Goal: Check status: Check status

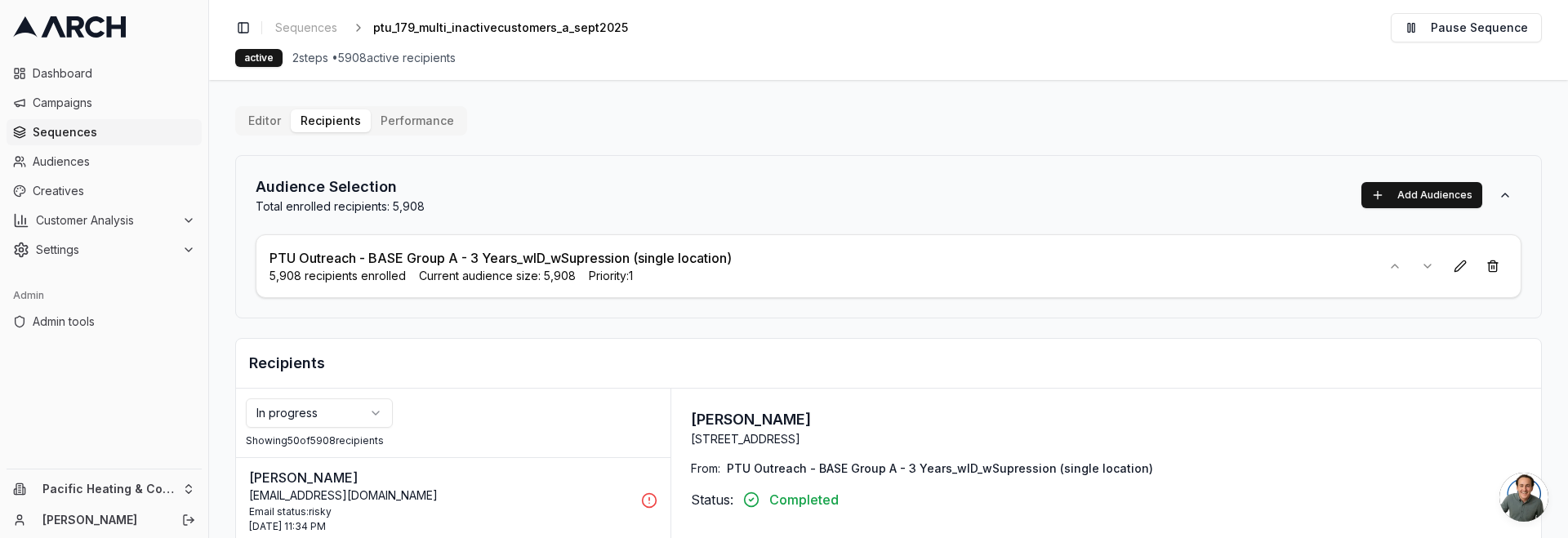
scroll to position [5, 0]
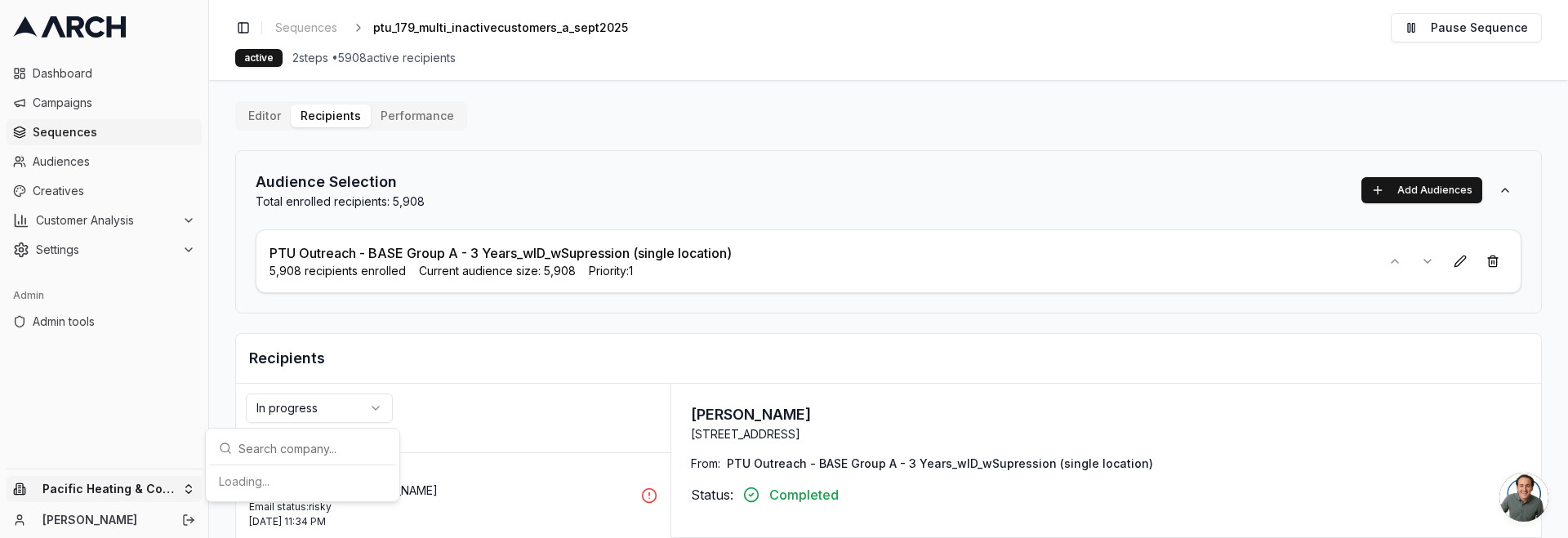
click at [160, 478] on html "Dashboard Campaigns Sequences Audiences Creatives Customer Analysis Settings Ad…" at bounding box center [784, 269] width 1568 height 538
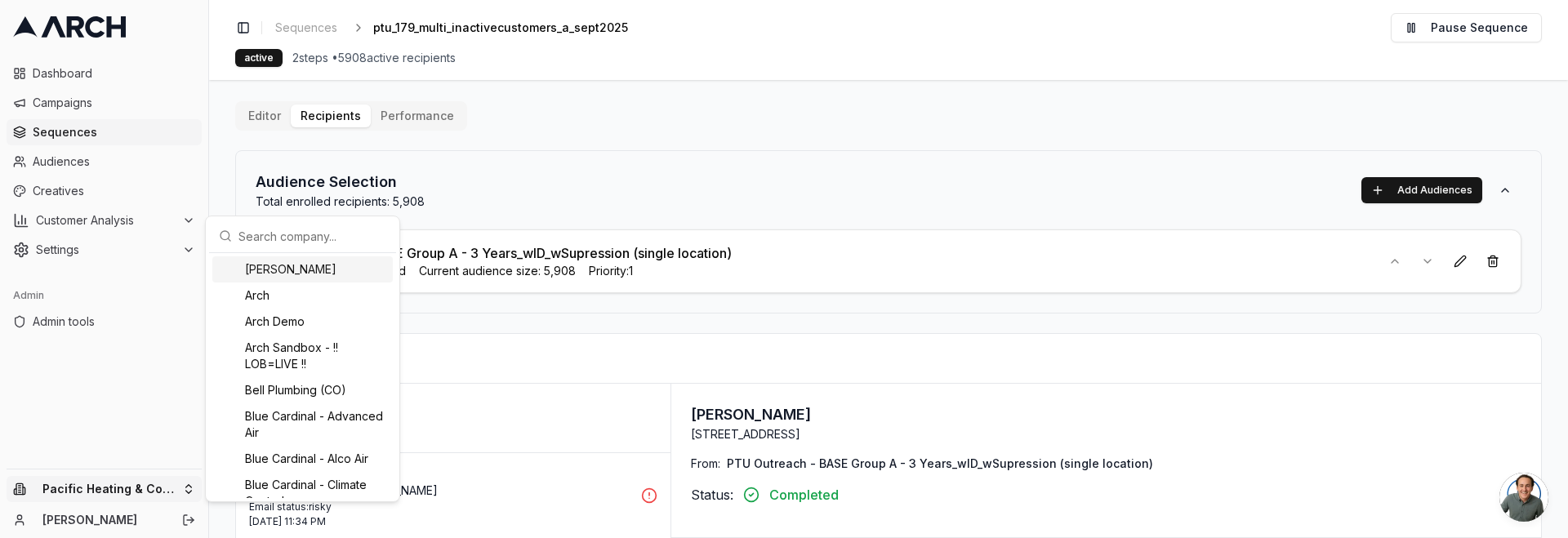
click at [349, 242] on input "text" at bounding box center [312, 236] width 148 height 32
drag, startPoint x: 823, startPoint y: 32, endPoint x: 803, endPoint y: 5, distance: 33.6
click at [821, 31] on html "Dashboard Campaigns Sequences Audiences Creatives Customer Analysis Settings Ad…" at bounding box center [784, 269] width 1568 height 538
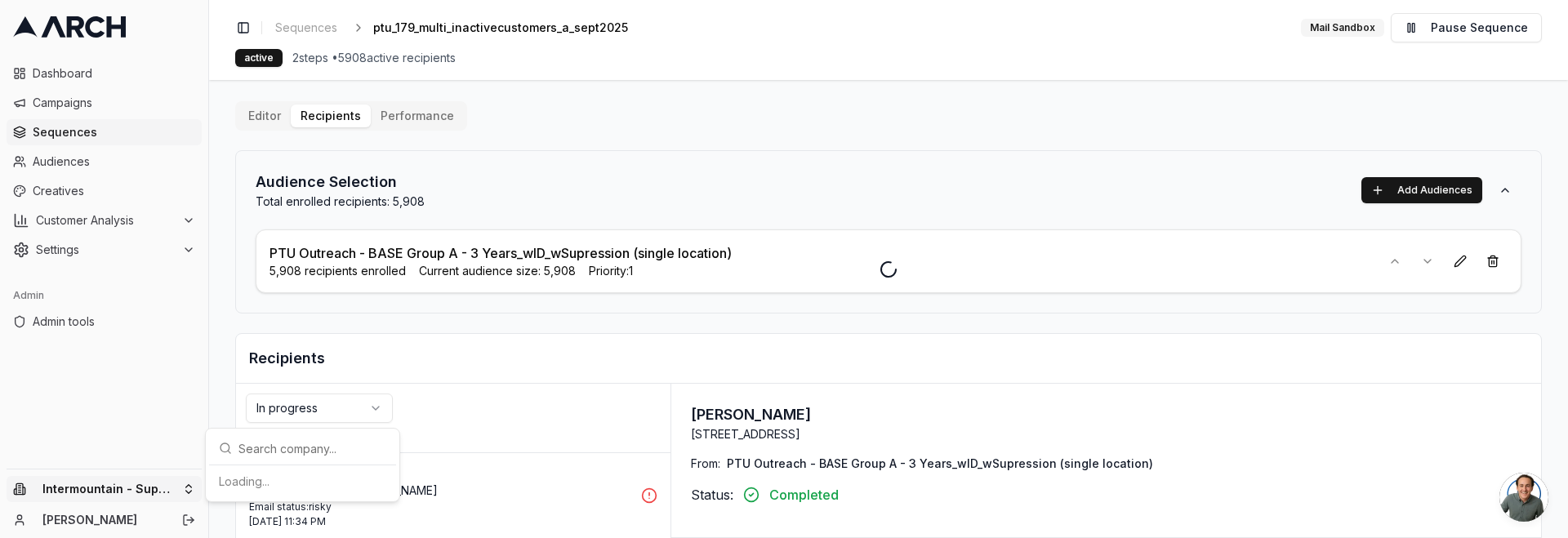
click at [116, 497] on html "Dashboard Campaigns Sequences Audiences Creatives Customer Analysis Settings Ad…" at bounding box center [784, 269] width 1568 height 538
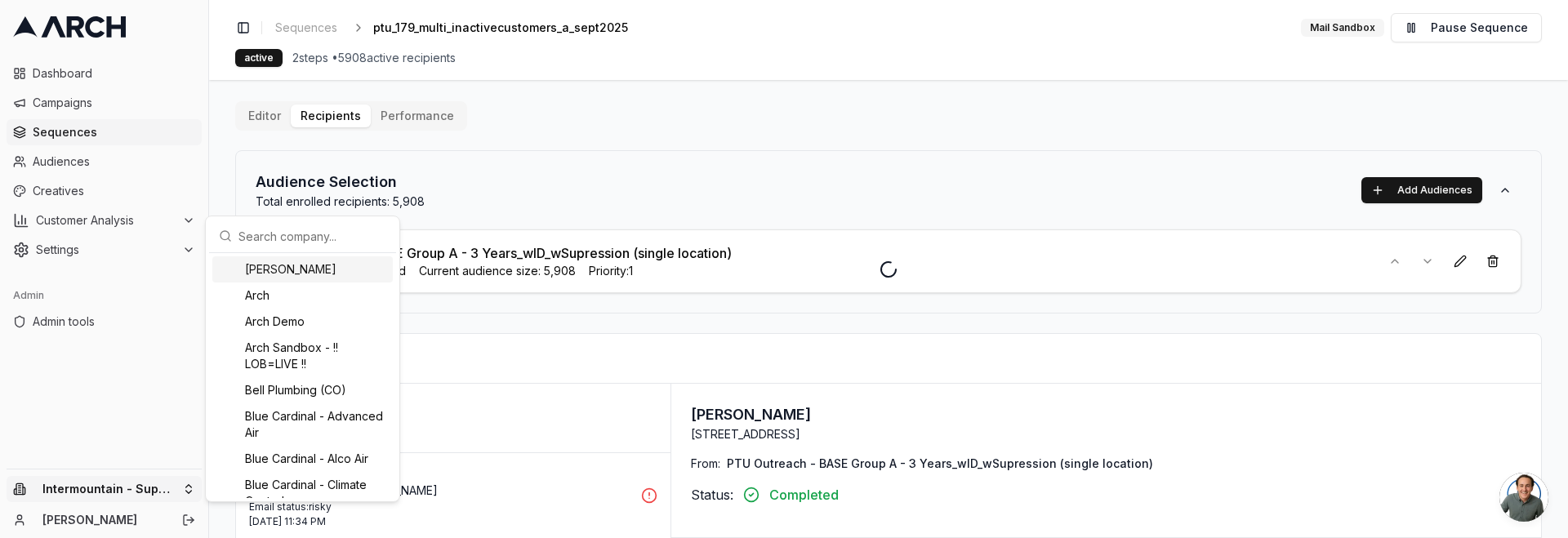
click at [295, 241] on input "text" at bounding box center [312, 236] width 148 height 32
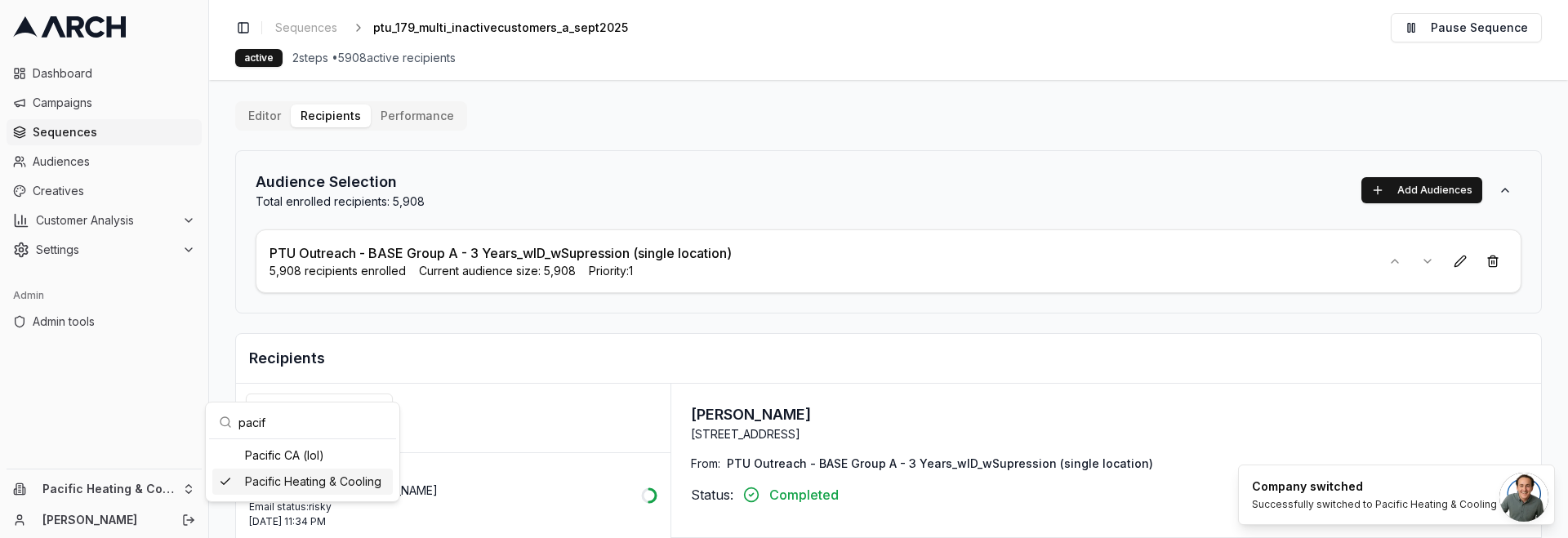
type input "pacif"
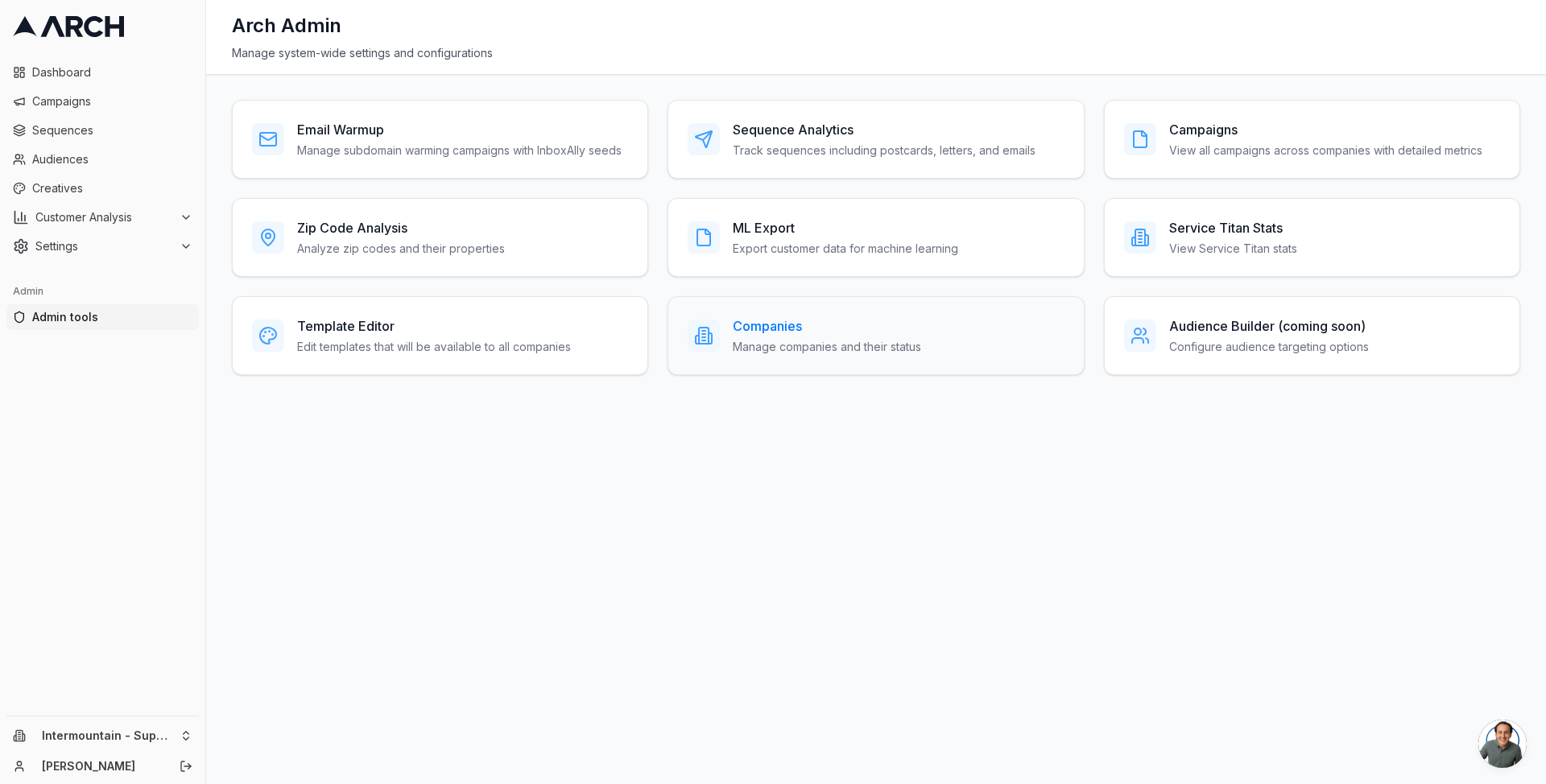
click at [766, 334] on h3 "Companies" at bounding box center [827, 325] width 188 height 20
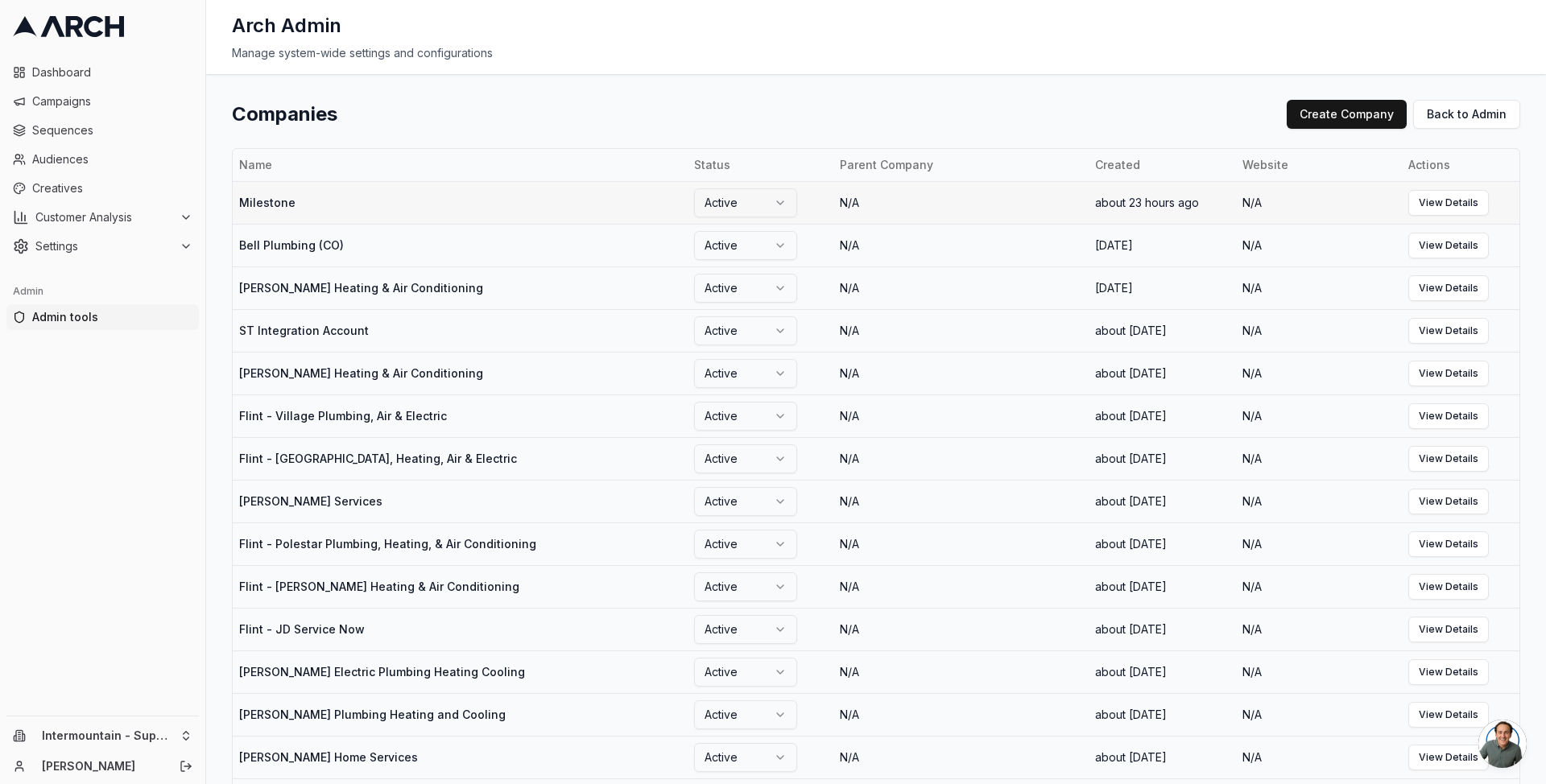
scroll to position [848, 0]
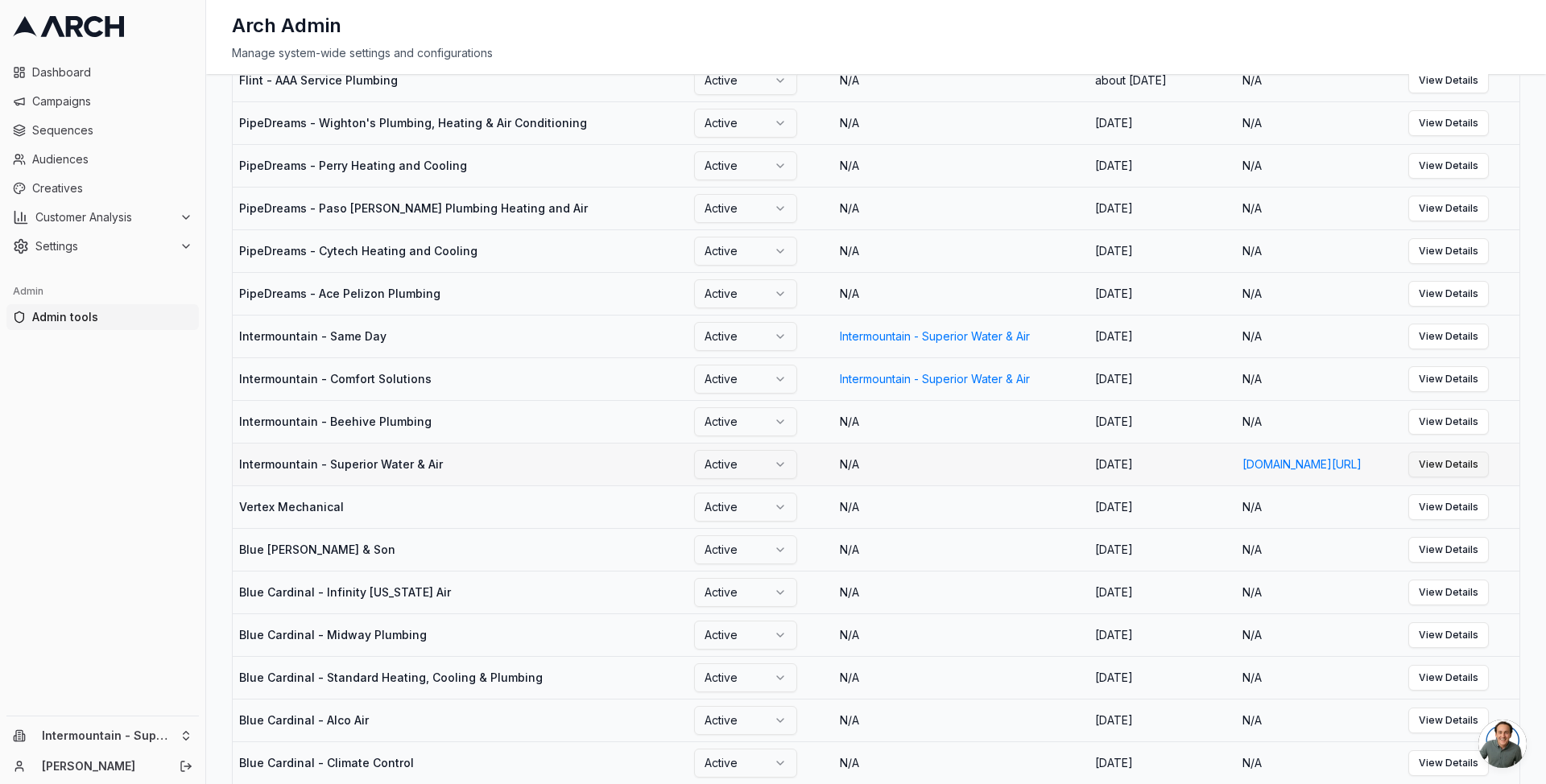
click at [1480, 478] on link "View Details" at bounding box center [1449, 463] width 81 height 25
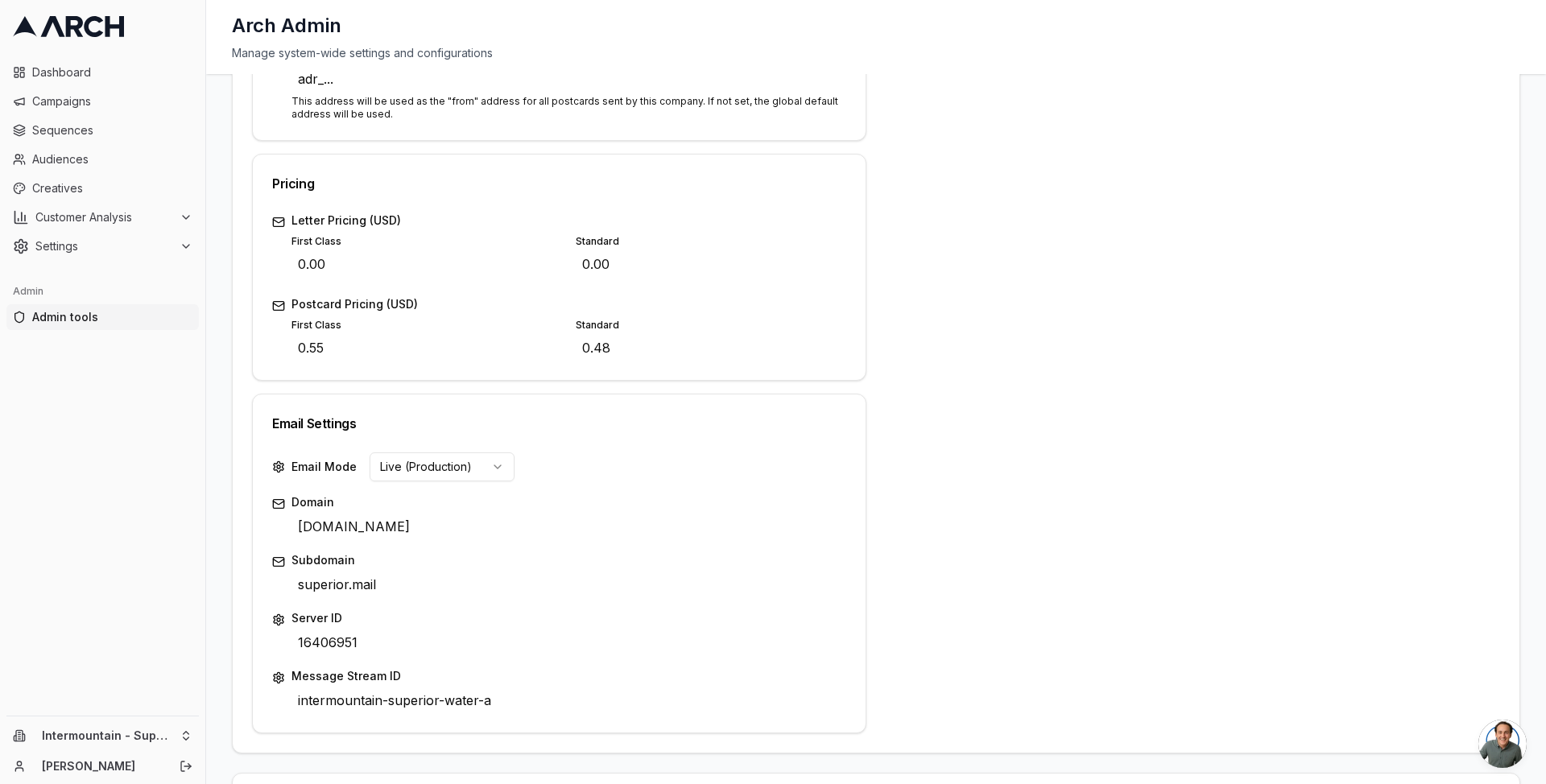
scroll to position [725, 0]
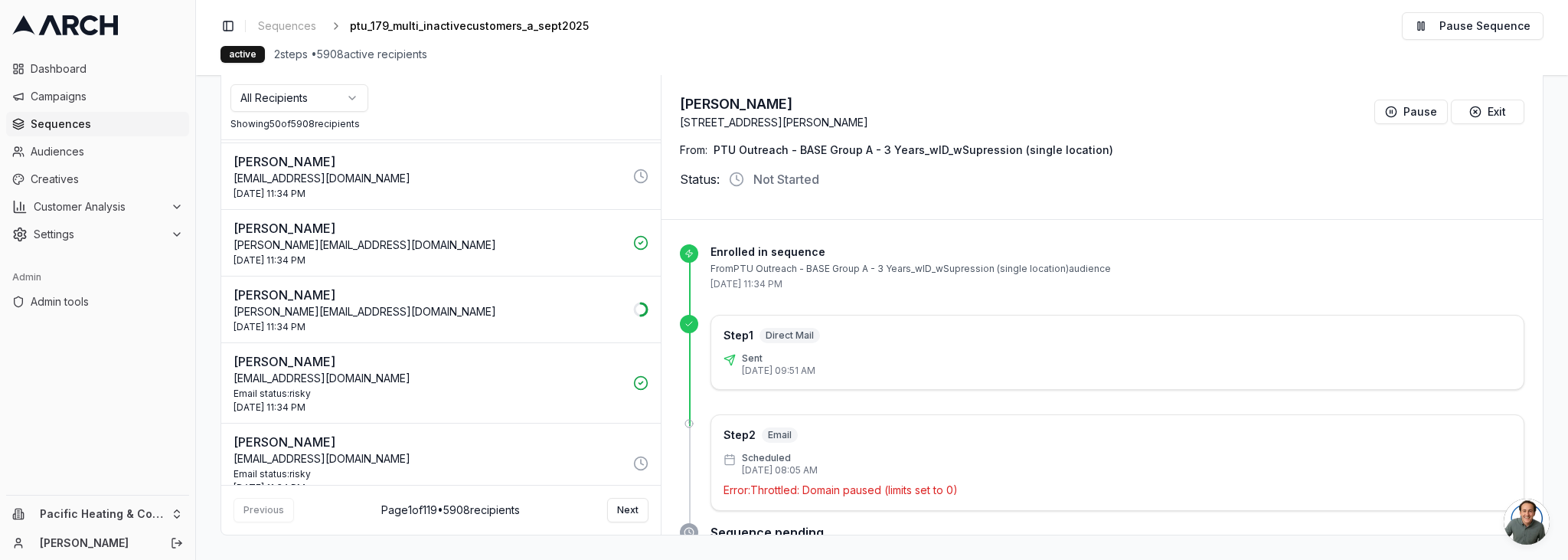
scroll to position [2897, 0]
click at [534, 386] on div "Email status: risky" at bounding box center [428, 392] width 391 height 13
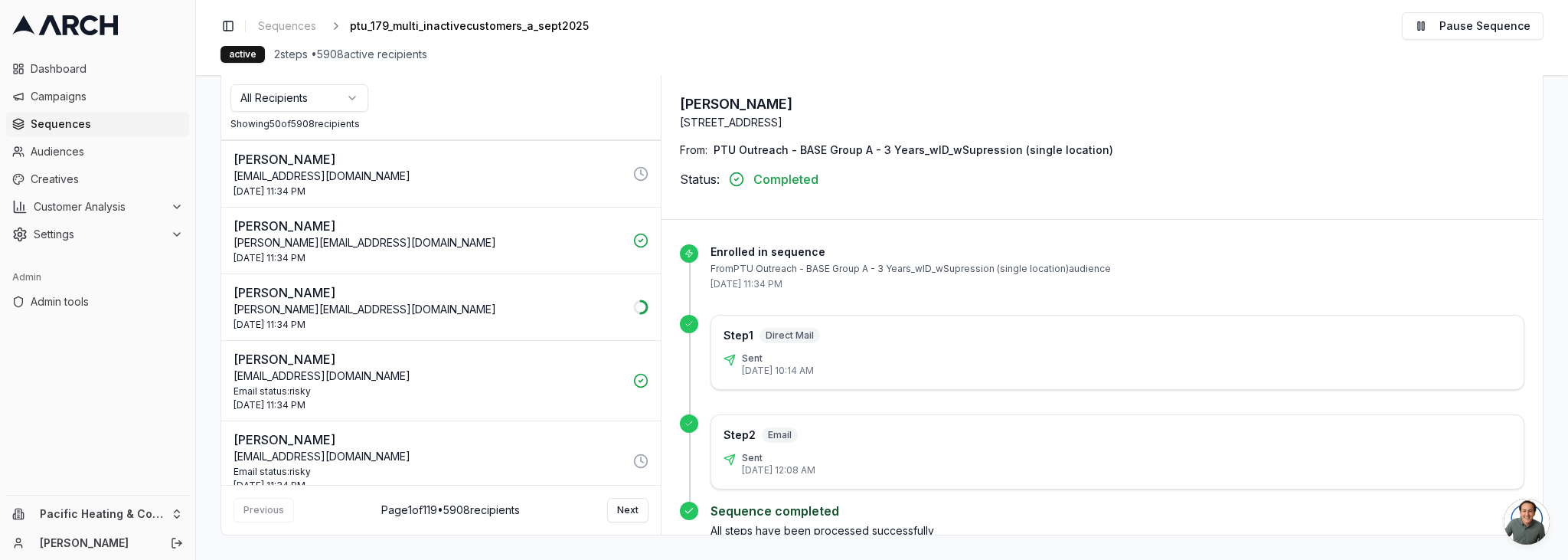
scroll to position [3194, 0]
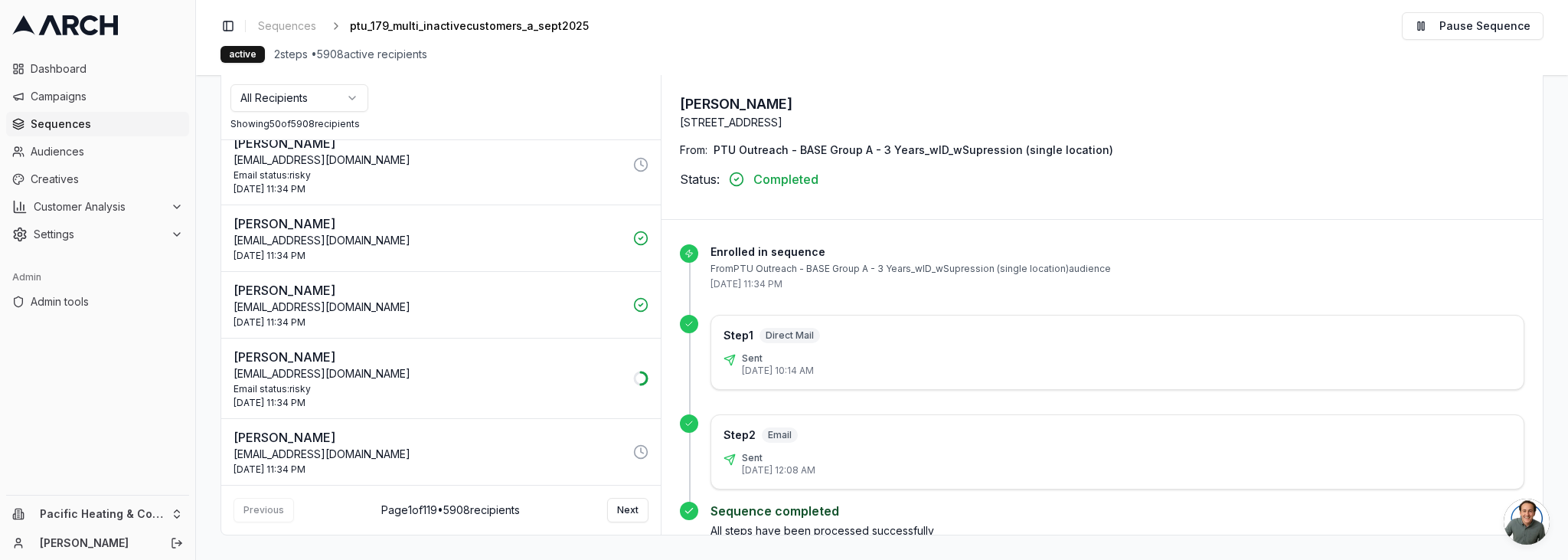
click at [535, 354] on p "Scott Hotsinpiller" at bounding box center [428, 357] width 391 height 19
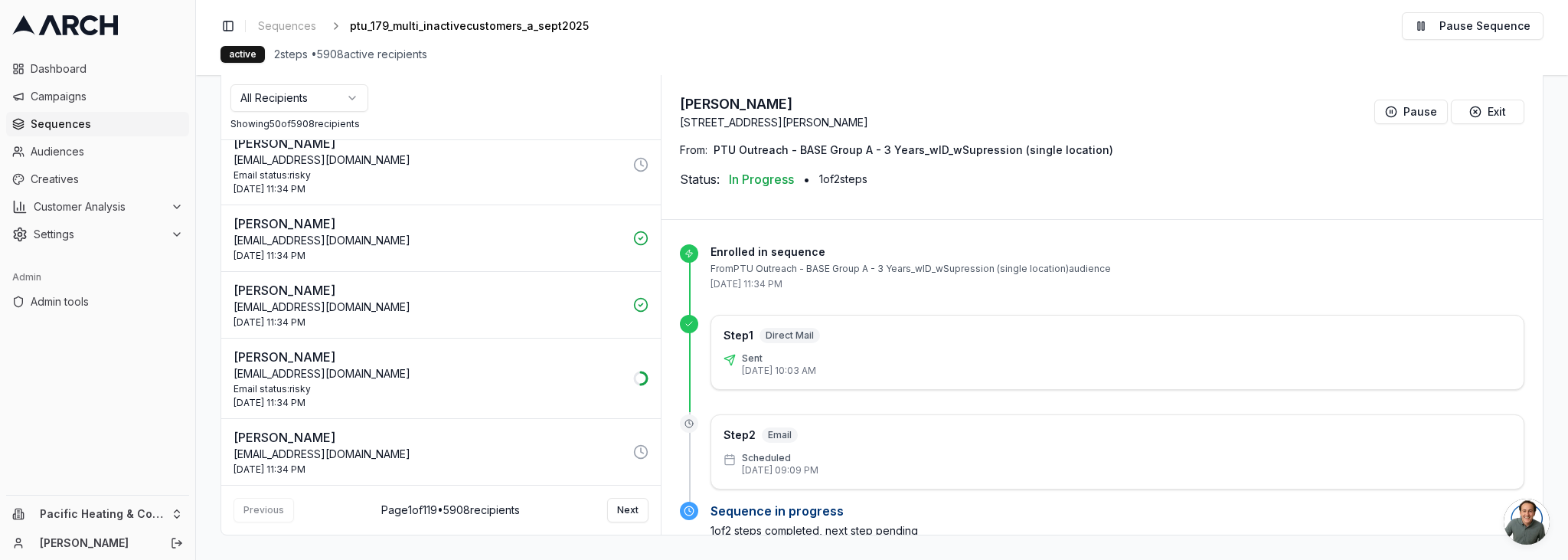
click at [546, 321] on div "3 Oct 2025 - 11:34 PM" at bounding box center [428, 323] width 391 height 13
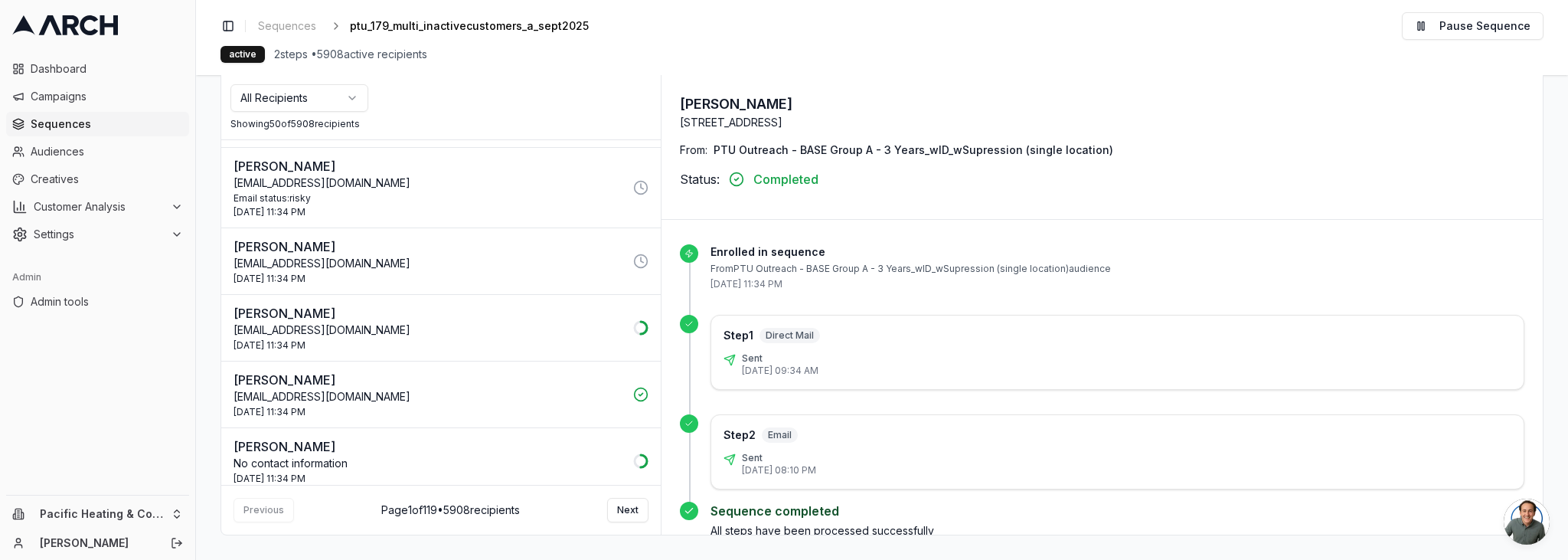
scroll to position [1498, 0]
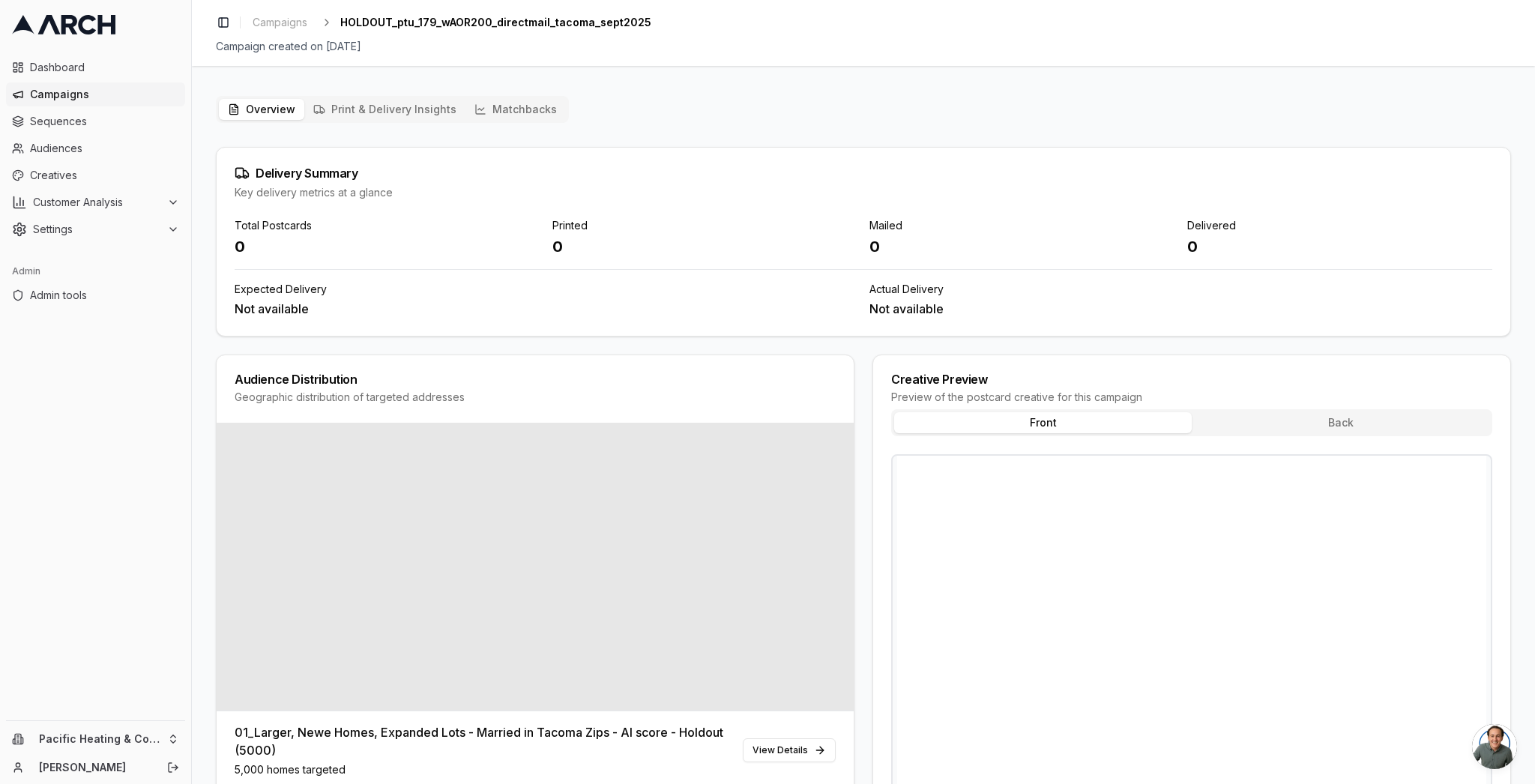
click at [531, 107] on button "Matchbacks" at bounding box center [515, 109] width 101 height 21
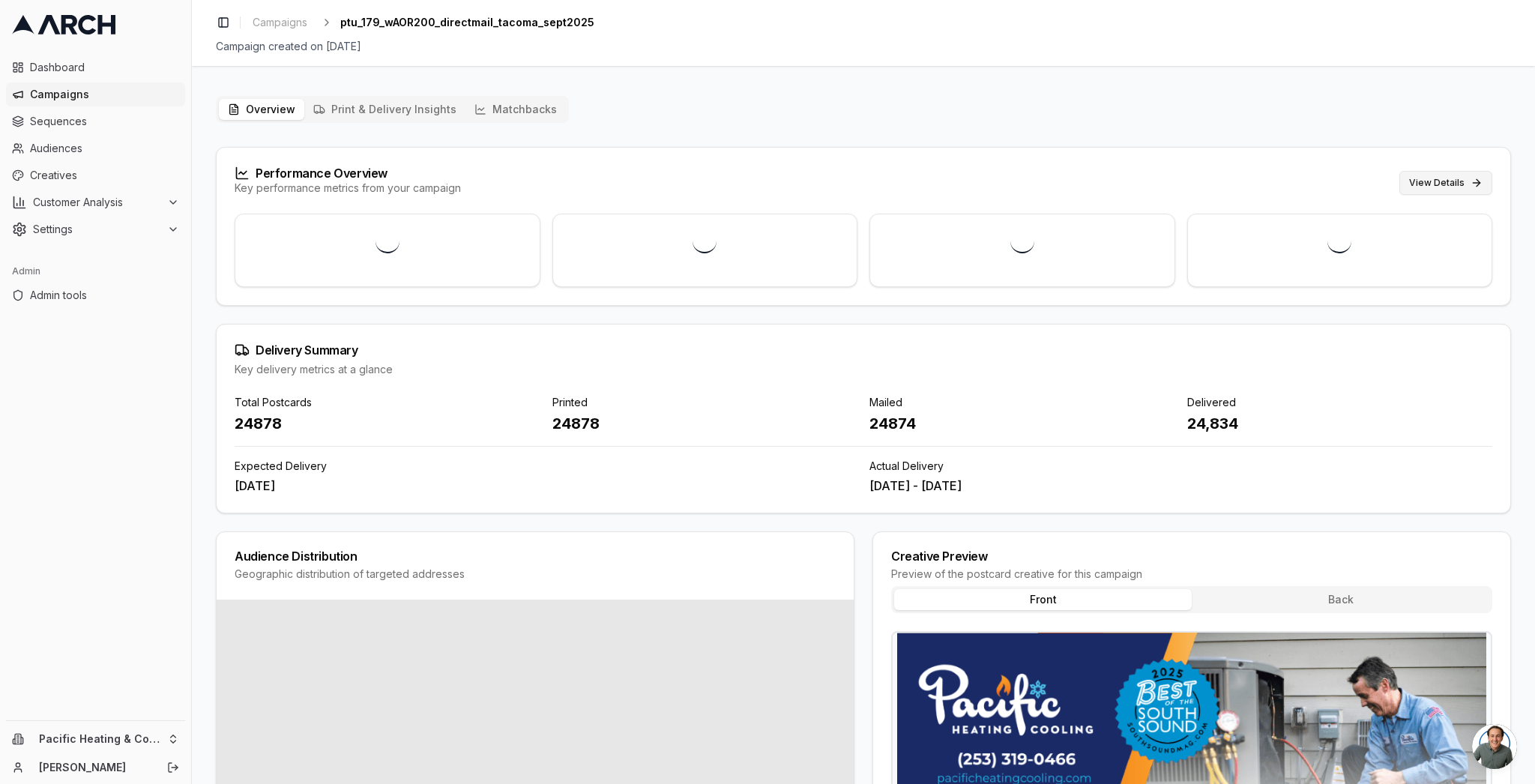
click at [1425, 178] on button "View Details" at bounding box center [1446, 182] width 93 height 24
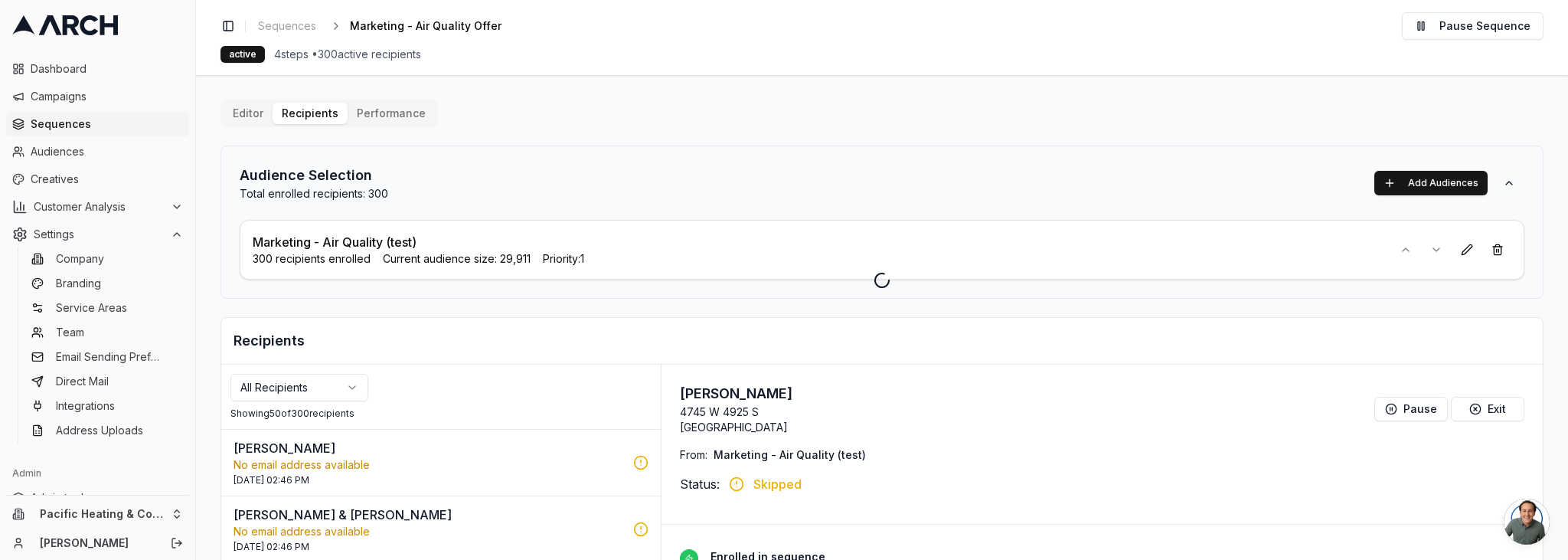
scroll to position [21, 0]
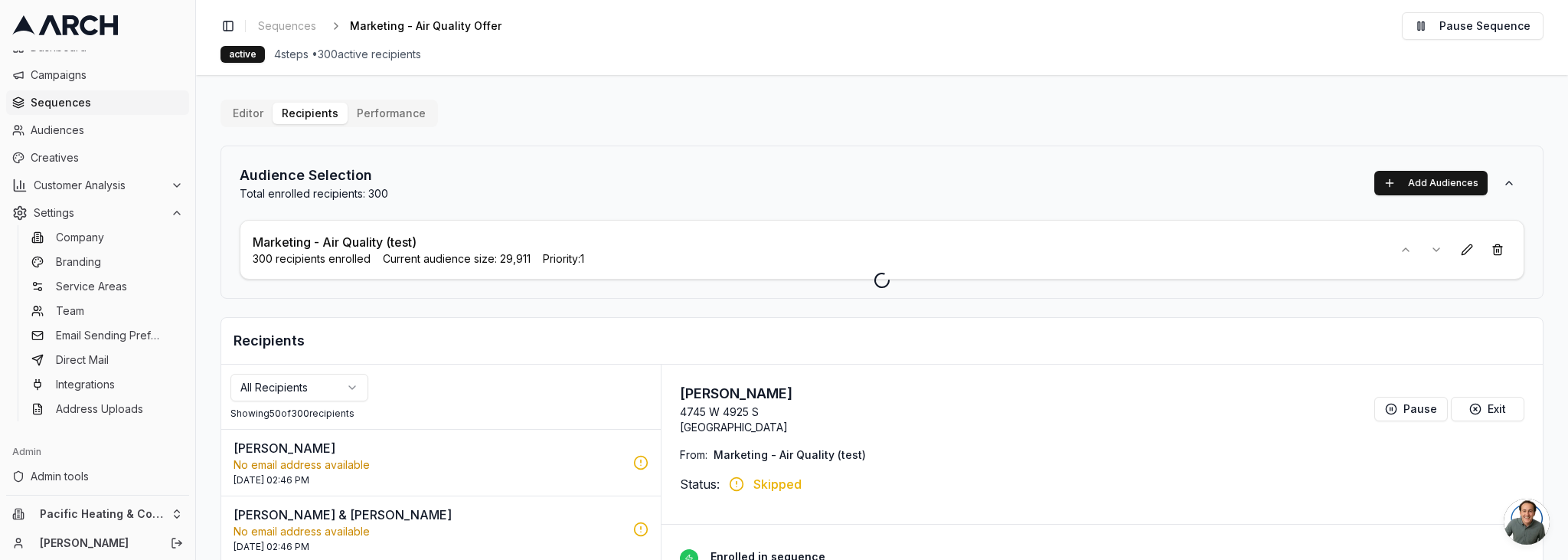
click at [531, 141] on div at bounding box center [881, 280] width 1371 height 560
click at [383, 106] on div at bounding box center [881, 280] width 1371 height 560
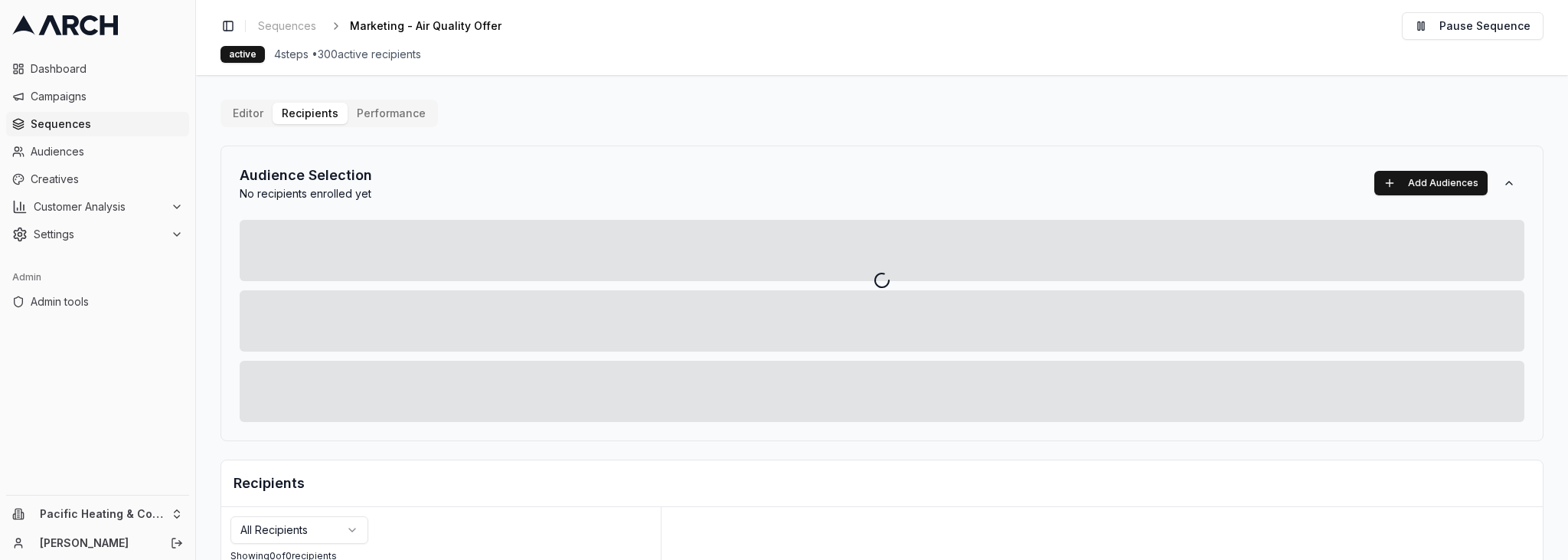
click at [375, 118] on div at bounding box center [881, 280] width 1371 height 560
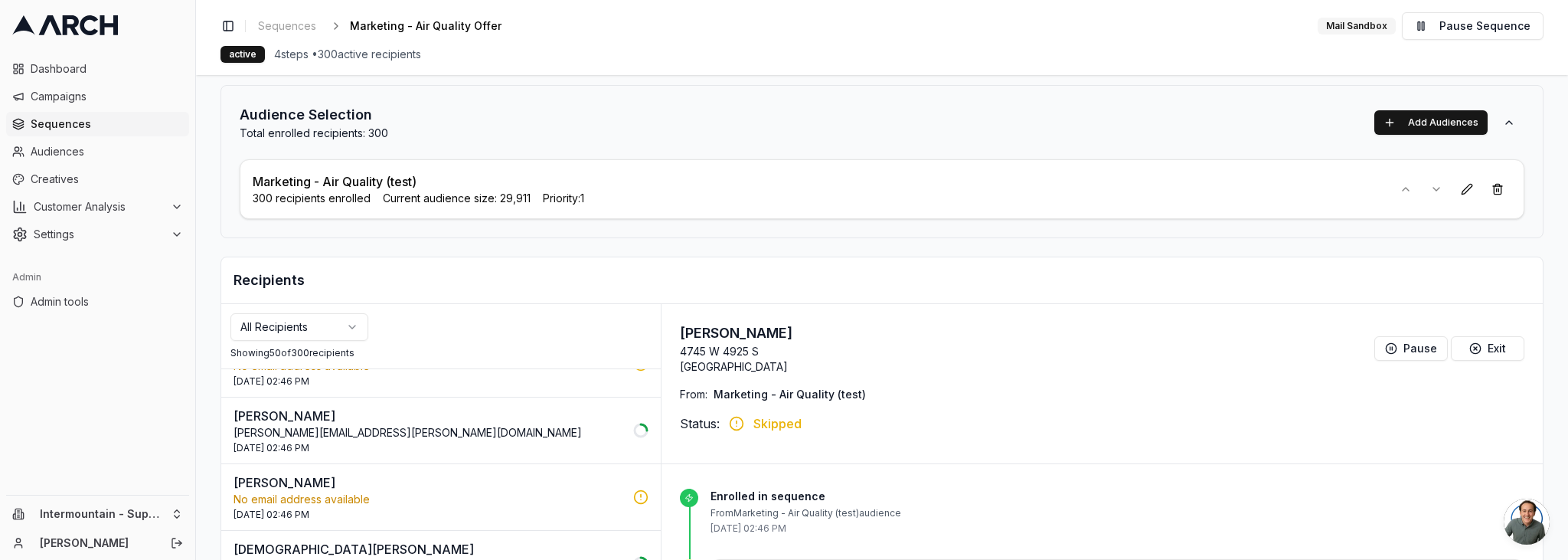
scroll to position [376, 0]
click at [520, 439] on div "[DATE] 02:46 PM" at bounding box center [428, 445] width 391 height 13
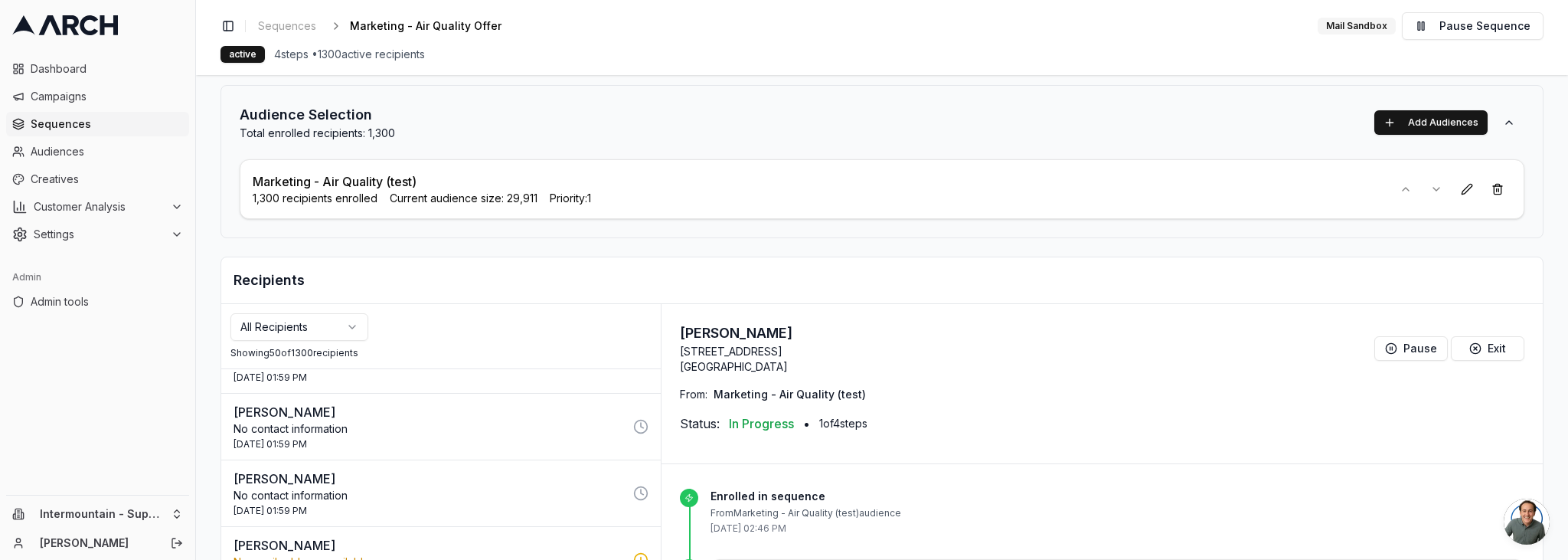
scroll to position [0, 0]
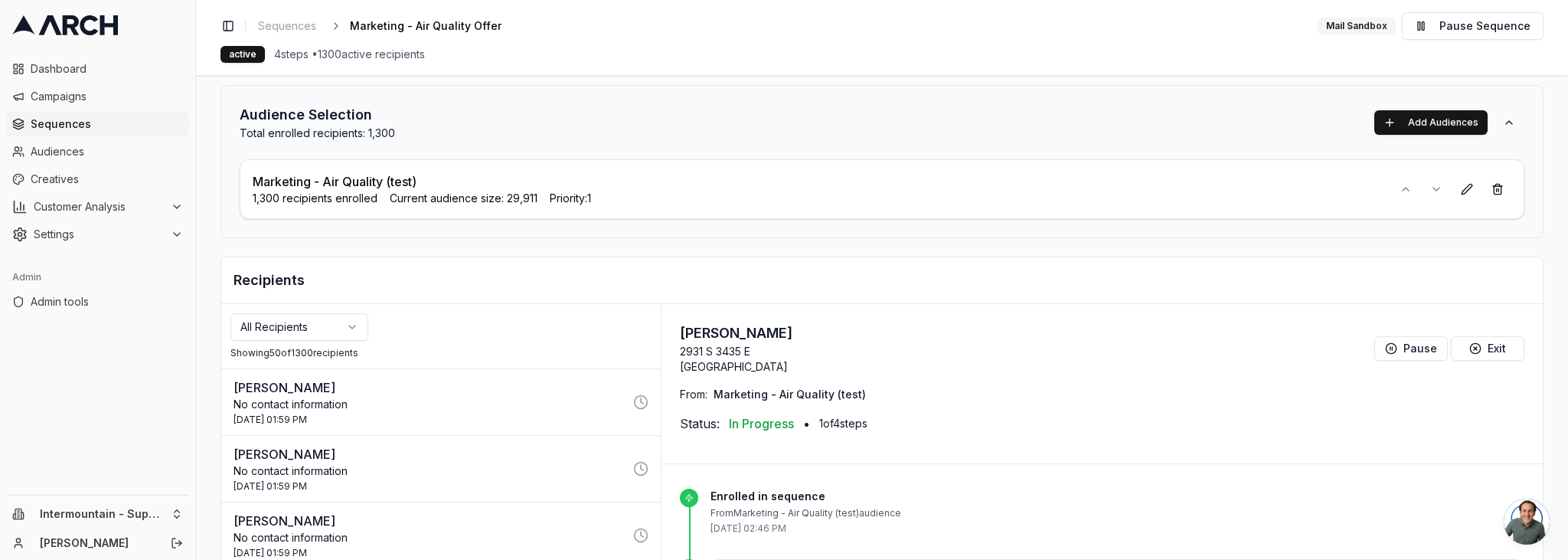
click at [588, 82] on div "Editor Recipients Performance Audience Selection Total enrolled recipients: 1,3…" at bounding box center [882, 402] width 1323 height 725
